Goal: Transaction & Acquisition: Purchase product/service

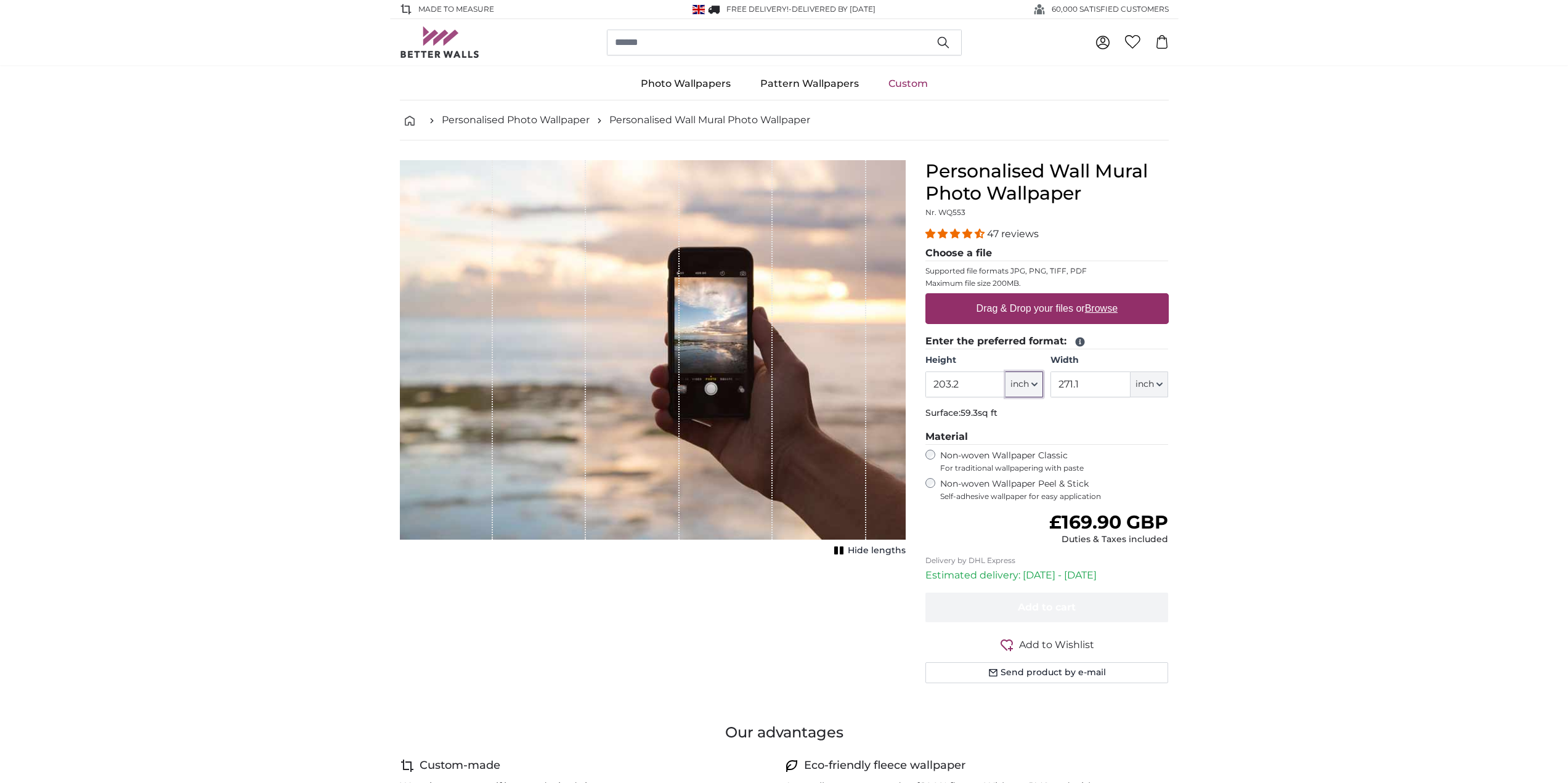
click at [1019, 382] on span "inch" at bounding box center [1019, 384] width 18 height 12
click at [1012, 410] on link "Centimeter (cm)" at bounding box center [1024, 417] width 109 height 22
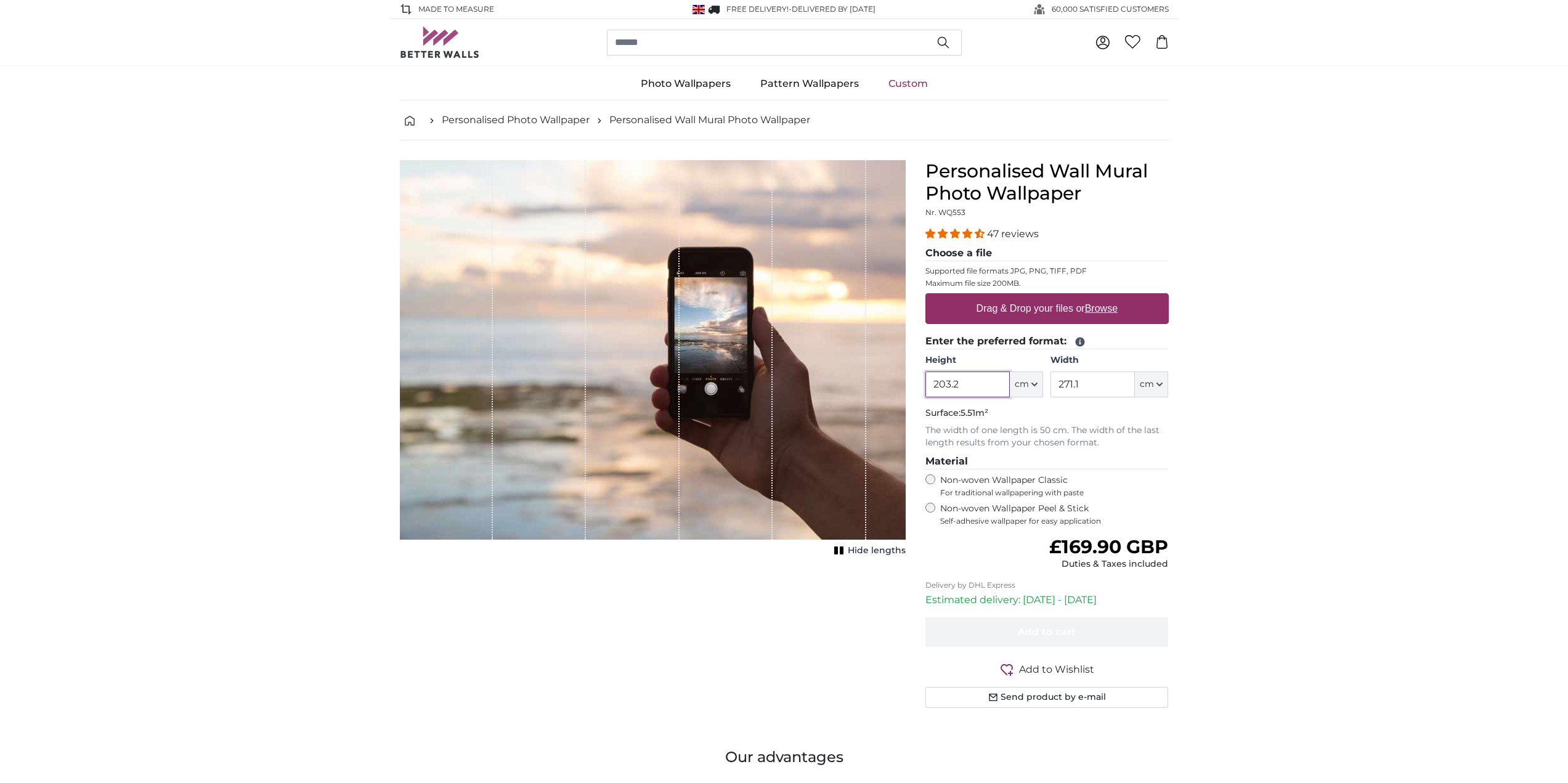
click at [971, 380] on input "203.2" at bounding box center [968, 385] width 85 height 26
click at [1094, 381] on input "271.1" at bounding box center [1093, 385] width 85 height 26
click at [988, 381] on input "250" at bounding box center [968, 385] width 85 height 26
type input "250.0"
click at [1110, 379] on input "271.1" at bounding box center [1093, 385] width 85 height 26
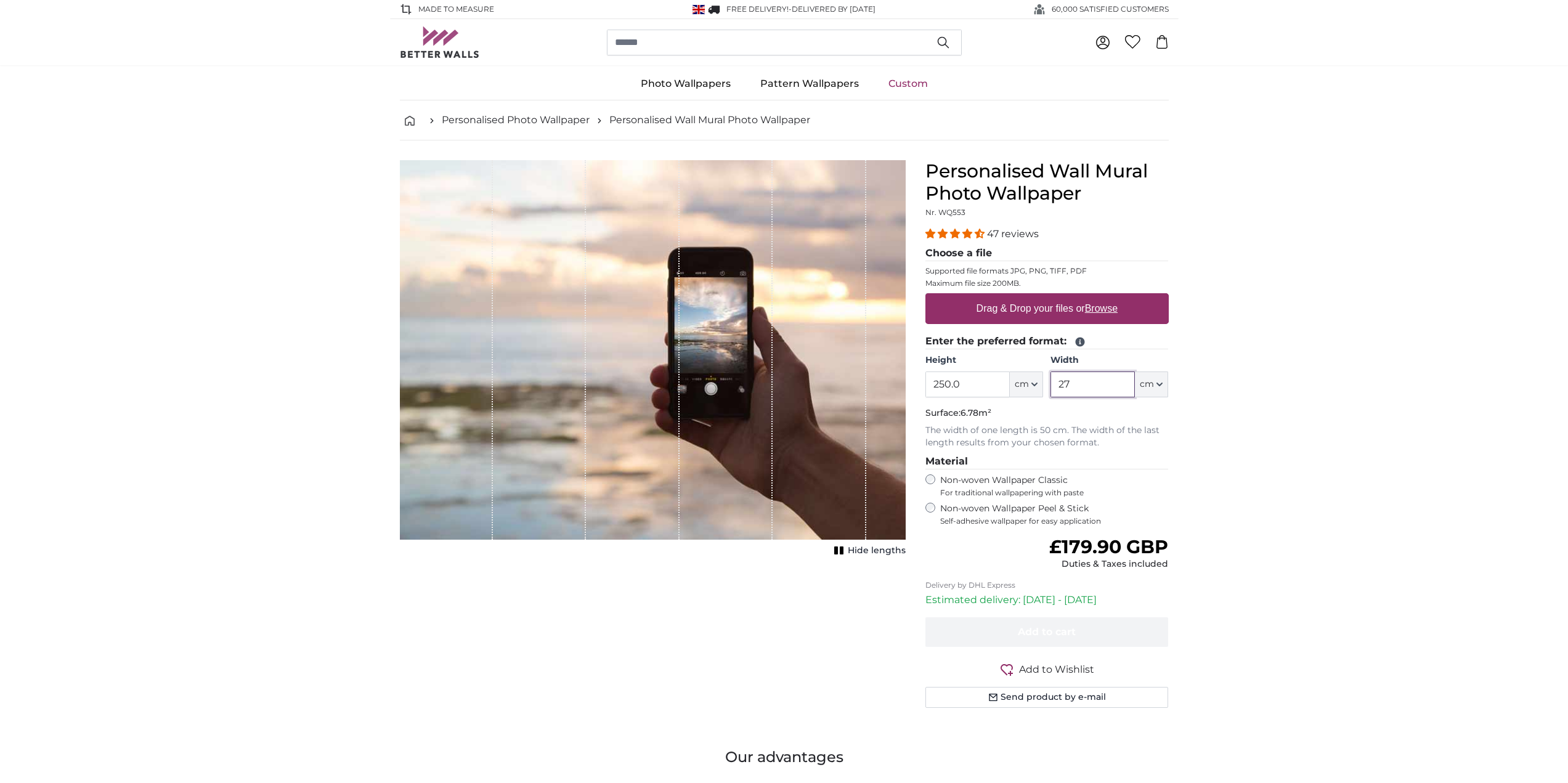
type input "2"
type input "357.0"
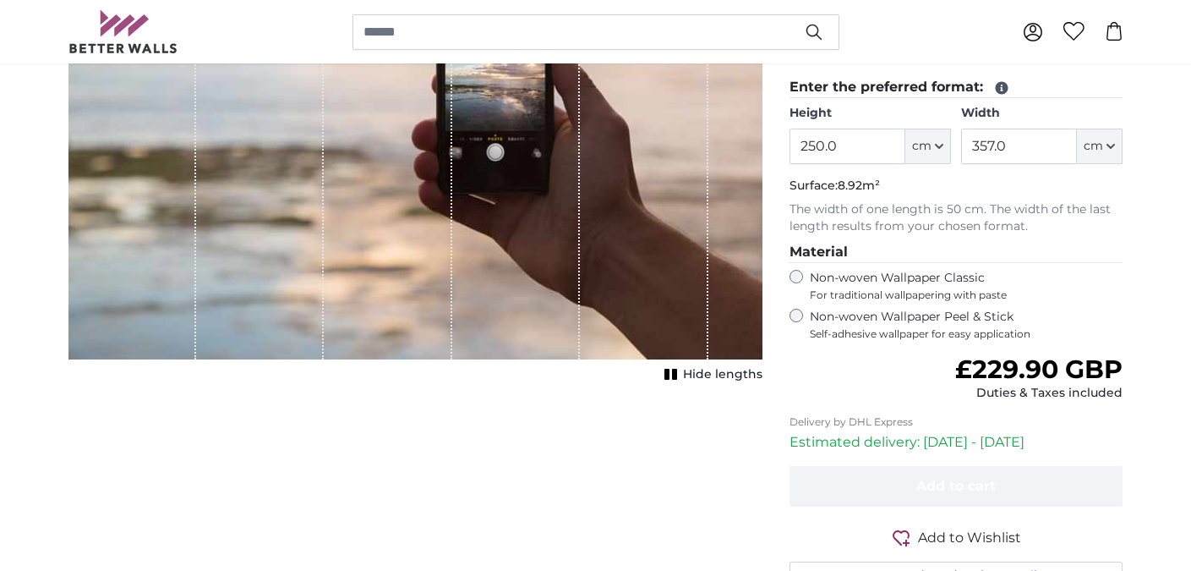
scroll to position [338, 0]
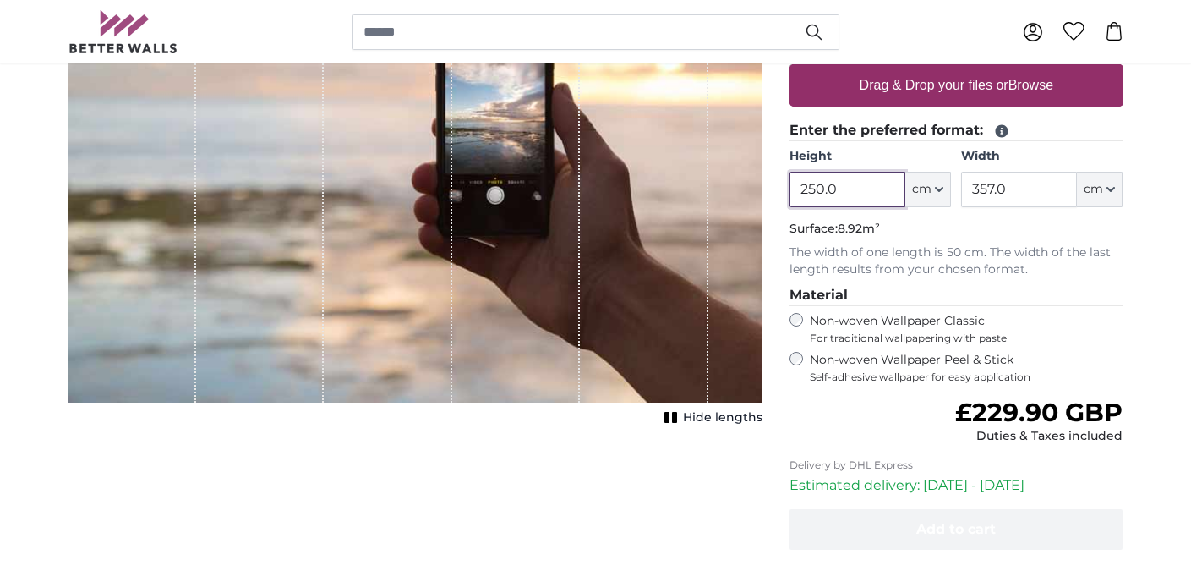
click at [839, 183] on input "250.0" at bounding box center [848, 190] width 116 height 36
type input "2"
type input "250.0"
click at [1016, 181] on input "357.0" at bounding box center [1019, 190] width 116 height 36
type input "3"
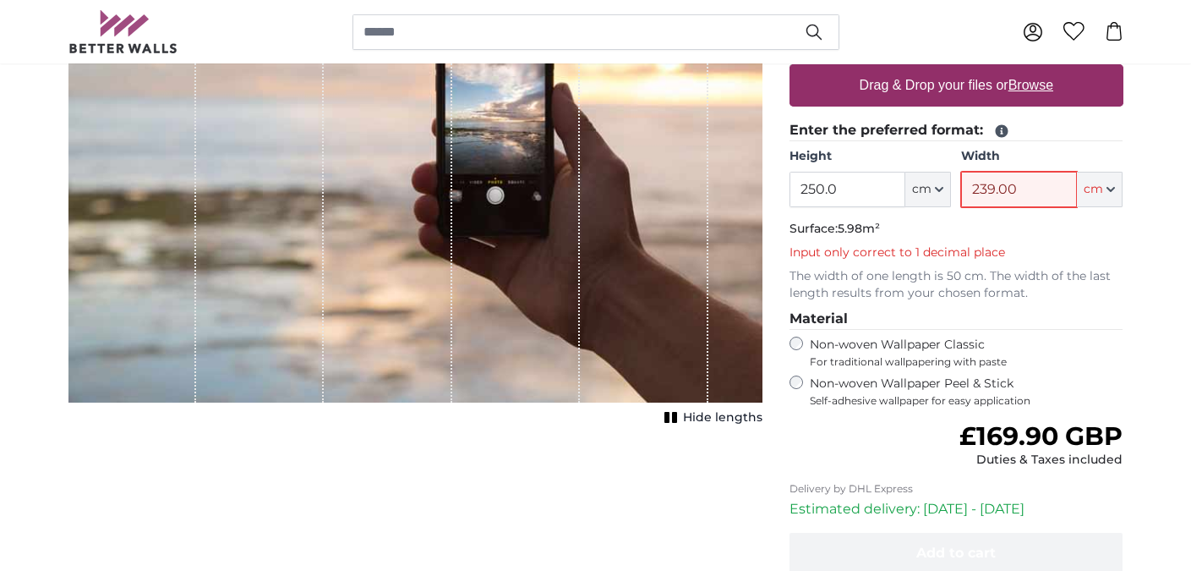
click at [1017, 194] on input "239.00" at bounding box center [1019, 190] width 116 height 36
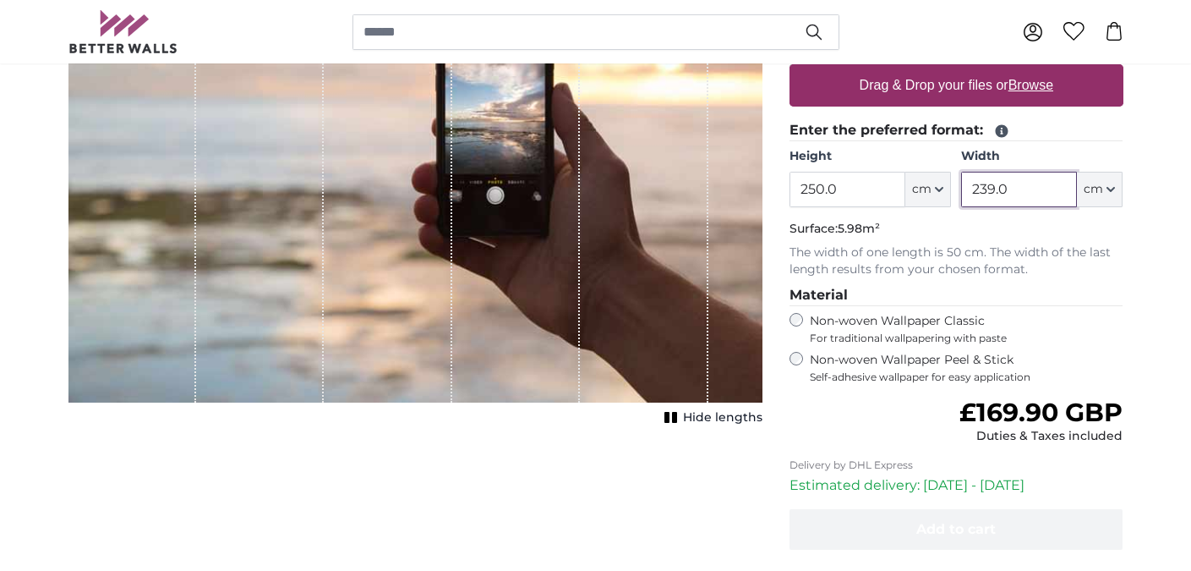
type input "239.0"
